Goal: Information Seeking & Learning: Learn about a topic

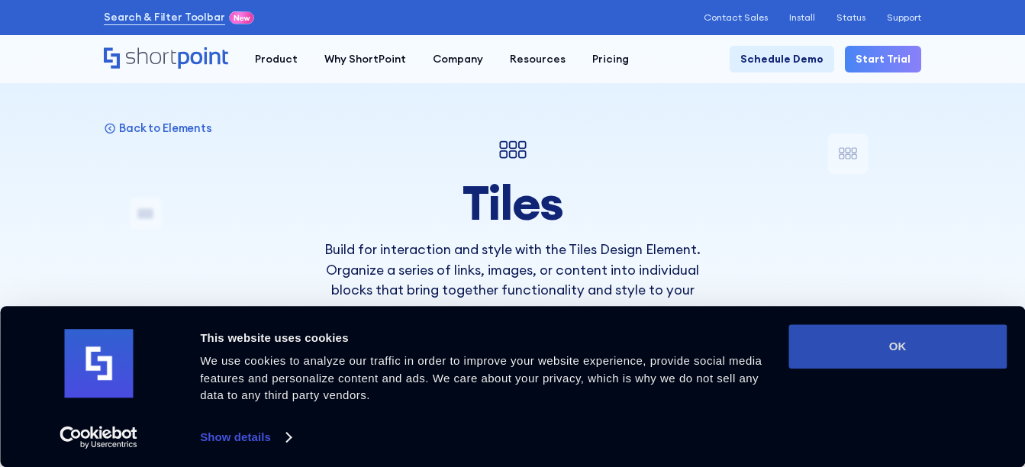
click at [906, 357] on button "OK" at bounding box center [898, 346] width 218 height 44
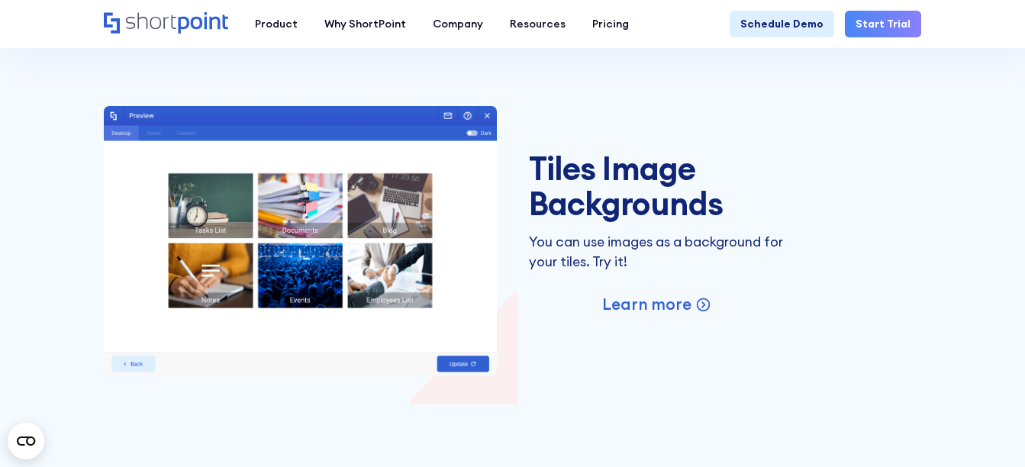
scroll to position [2170, 0]
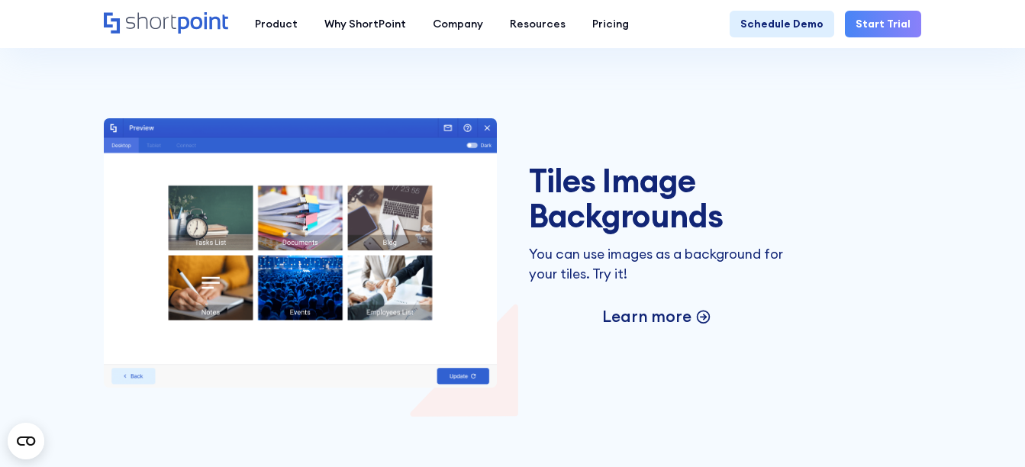
click at [667, 306] on p "Learn more" at bounding box center [646, 316] width 89 height 21
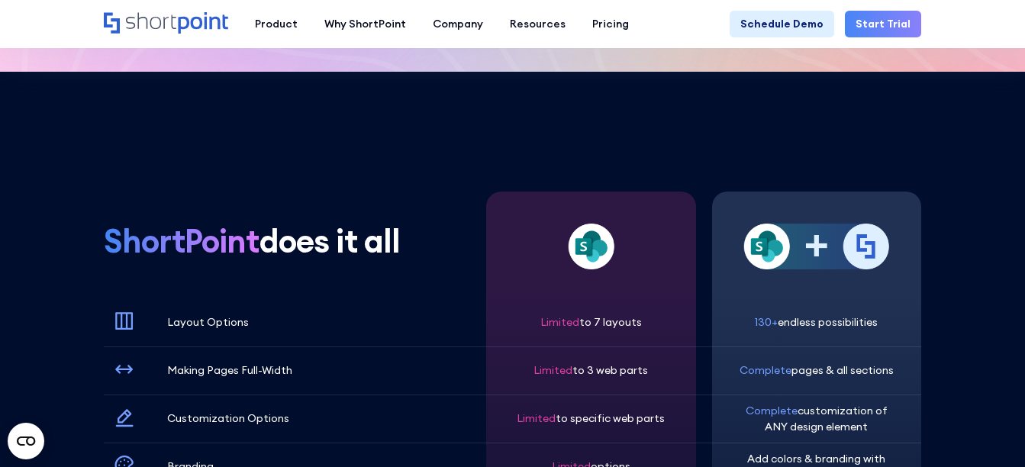
scroll to position [4022, 0]
